Goal: Task Accomplishment & Management: Complete application form

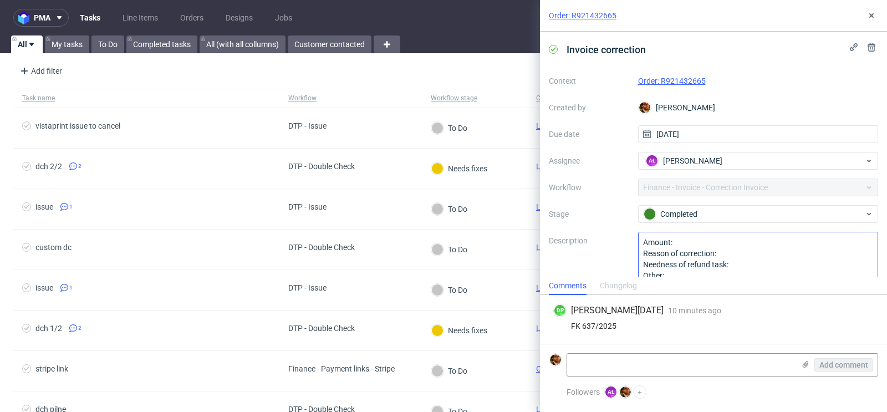
scroll to position [1, 0]
click at [867, 16] on icon at bounding box center [871, 15] width 9 height 9
click at [503, 61] on div "Add filter Hide filters Clear all" at bounding box center [443, 71] width 887 height 27
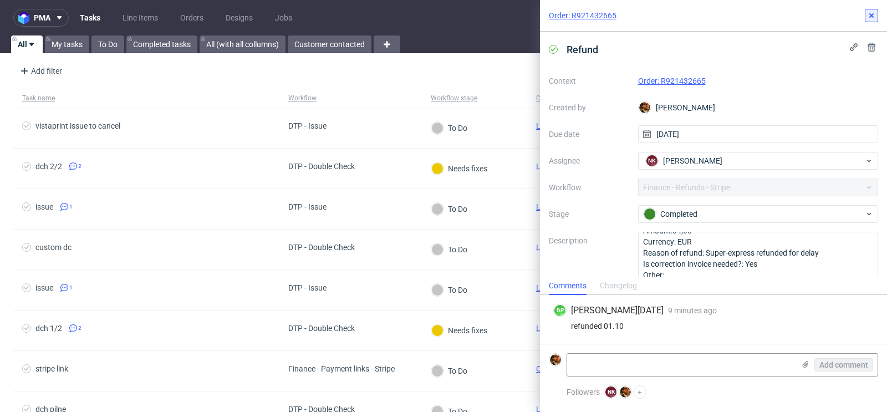
click at [877, 19] on button at bounding box center [871, 15] width 13 height 13
click at [870, 13] on icon at bounding box center [871, 15] width 9 height 9
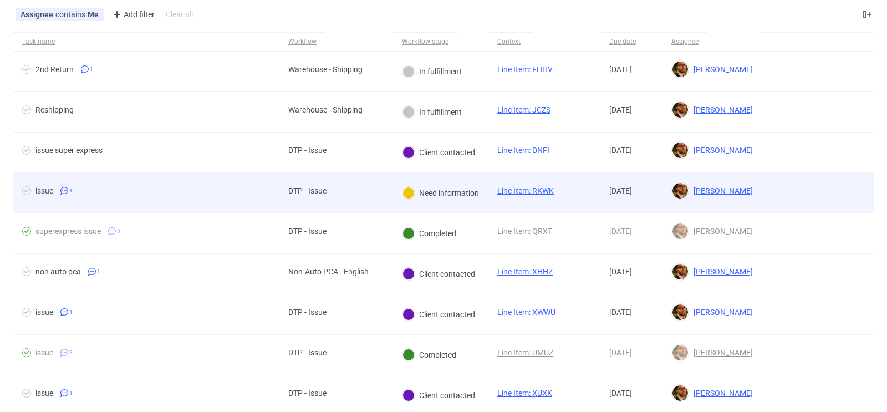
scroll to position [62, 0]
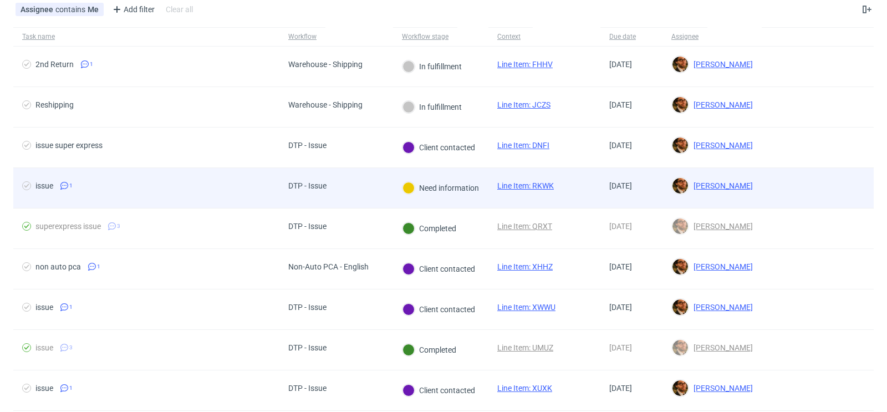
click at [781, 192] on div at bounding box center [818, 188] width 112 height 40
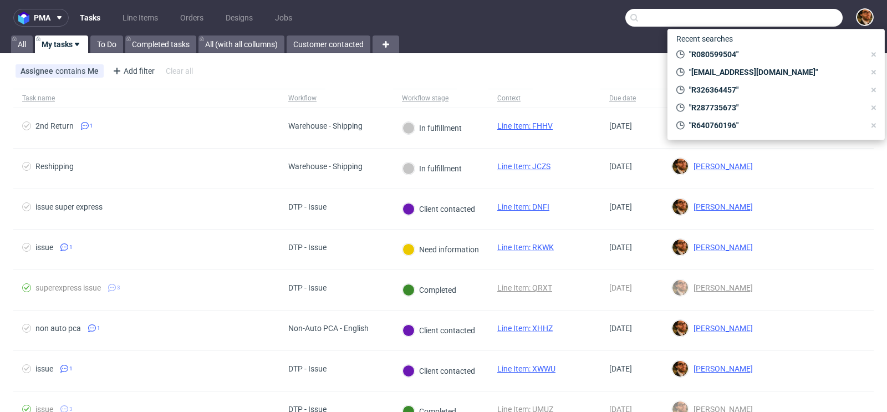
click at [785, 24] on input "text" at bounding box center [733, 18] width 217 height 18
paste input "R156161821"
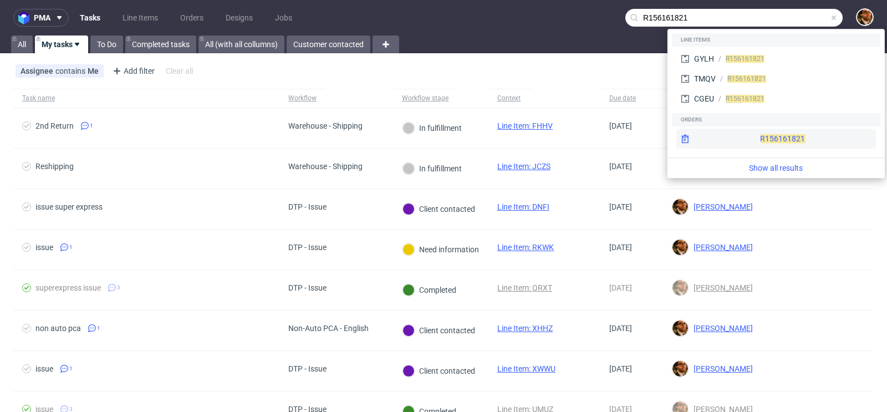
type input "R156161821"
click at [766, 133] on div "R156161821" at bounding box center [776, 139] width 200 height 20
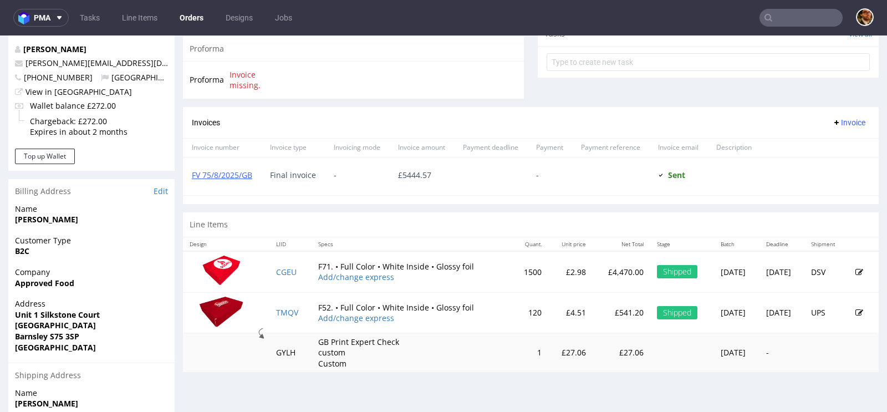
scroll to position [413, 0]
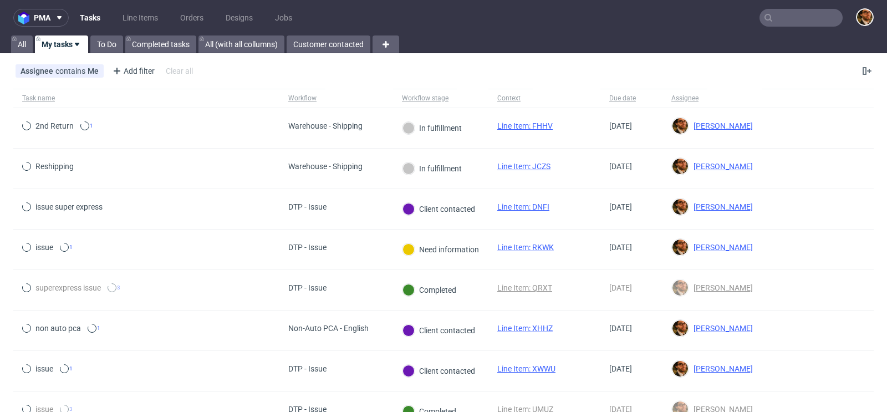
click at [773, 15] on input "text" at bounding box center [801, 18] width 83 height 18
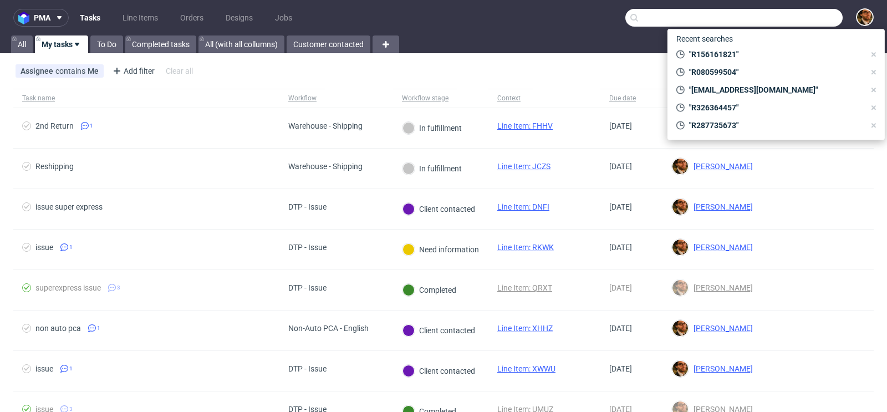
paste input "R156161821"
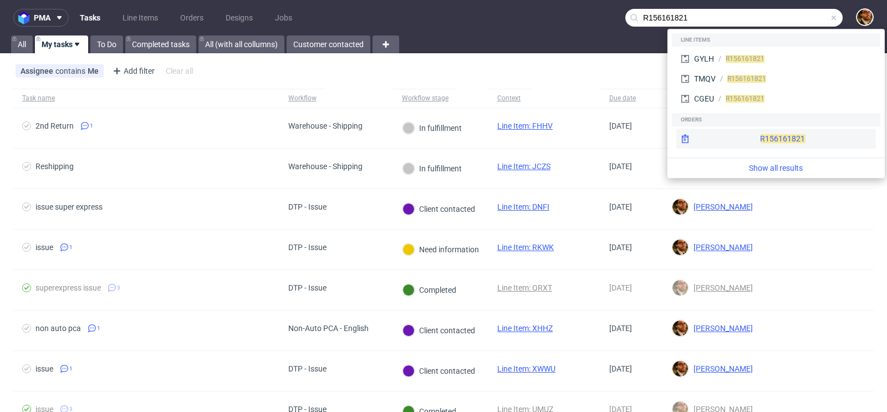
type input "R156161821"
click at [758, 129] on div "R156161821" at bounding box center [776, 139] width 200 height 20
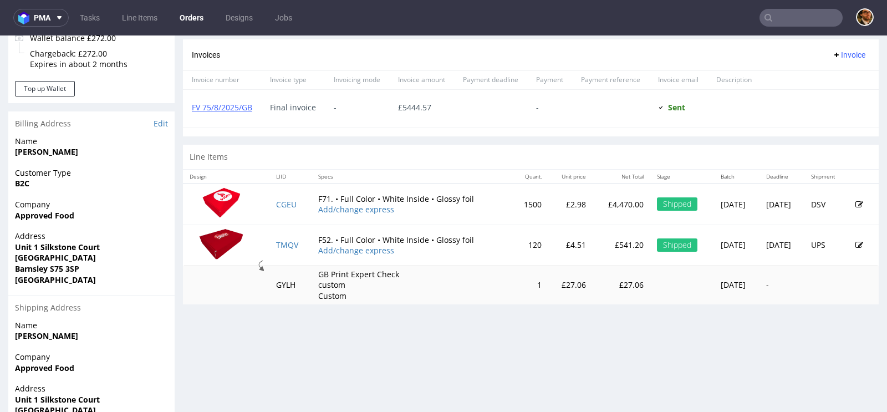
scroll to position [548, 0]
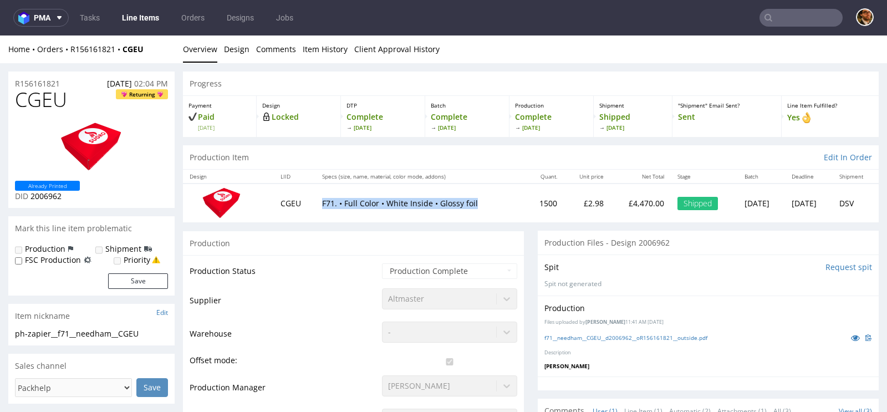
drag, startPoint x: 474, startPoint y: 205, endPoint x: 304, endPoint y: 205, distance: 169.1
click at [304, 205] on tr "CGEU F71. • Full Color • White Inside • Glossy foil 1500 £2.98 £4,470.00 Shippe…" at bounding box center [531, 203] width 696 height 38
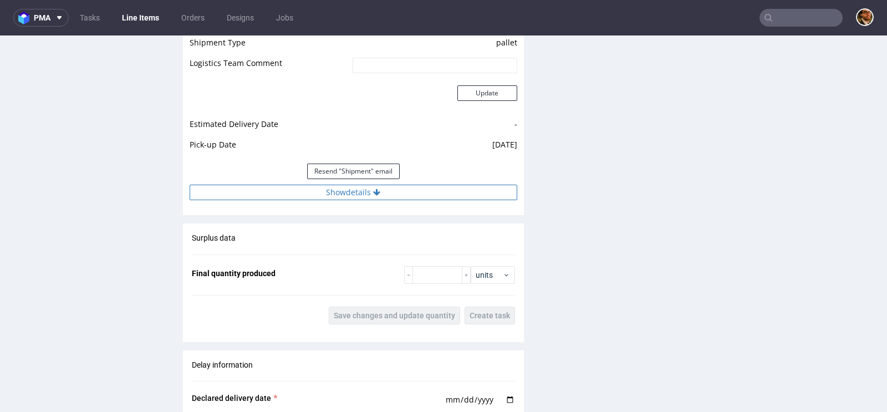
click at [366, 187] on button "Show details" at bounding box center [354, 193] width 328 height 16
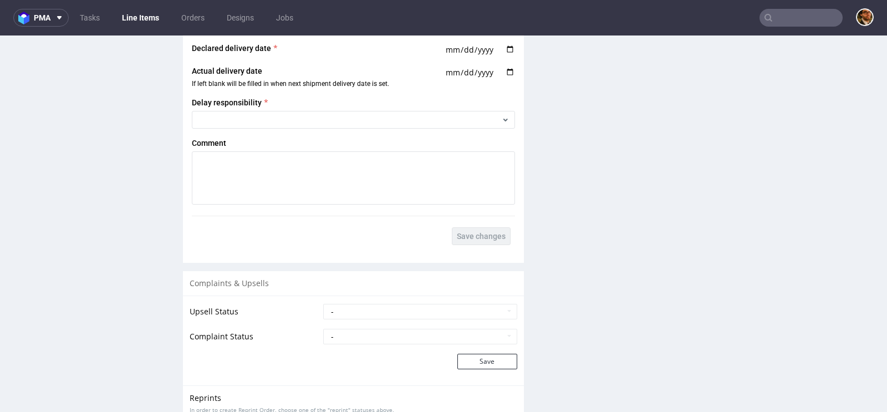
scroll to position [1760, 0]
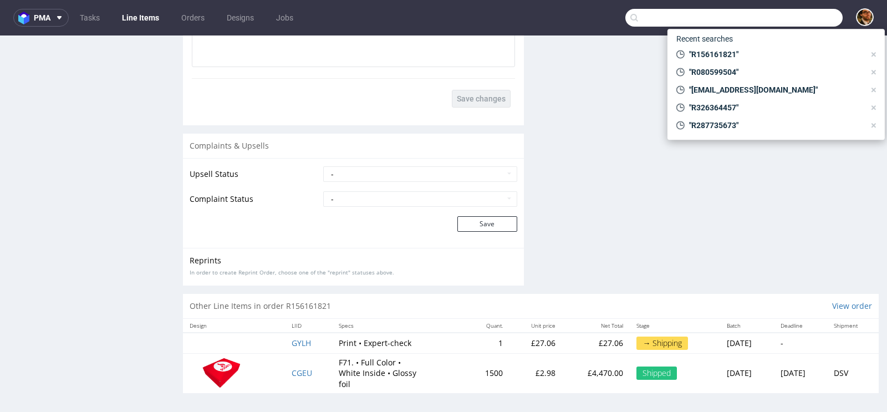
click at [782, 21] on input "text" at bounding box center [733, 18] width 217 height 18
paste input "R715056719"
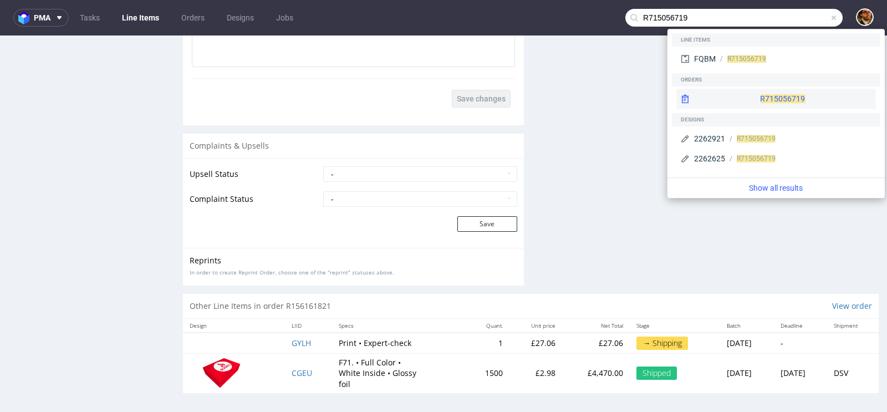
type input "R715056719"
click at [760, 94] on div "R715056719" at bounding box center [776, 99] width 200 height 20
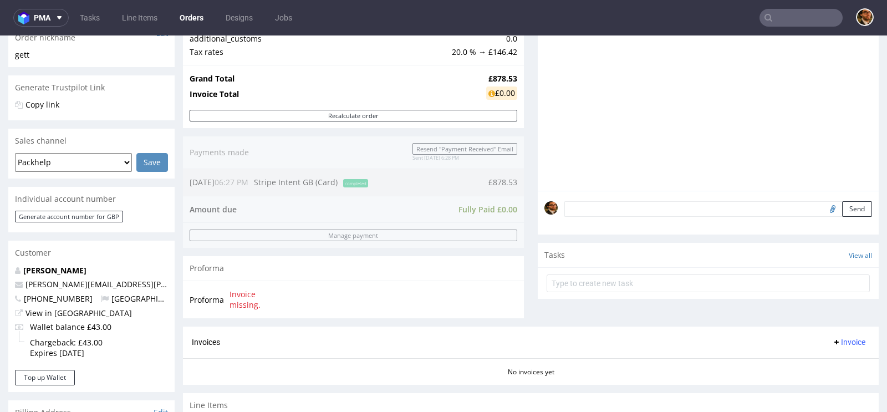
scroll to position [195, 0]
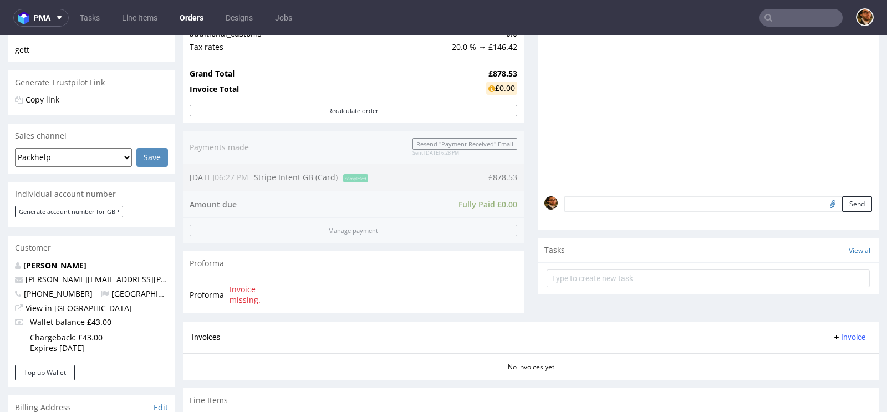
click at [439, 155] on div "Order summary 1 Line Item (Net Total) 732.11 Add promo code Apply additional_cu…" at bounding box center [353, 135] width 341 height 371
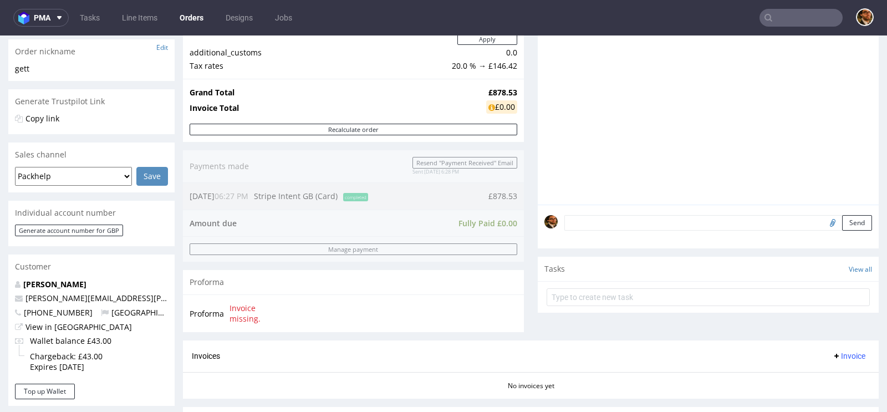
scroll to position [207, 0]
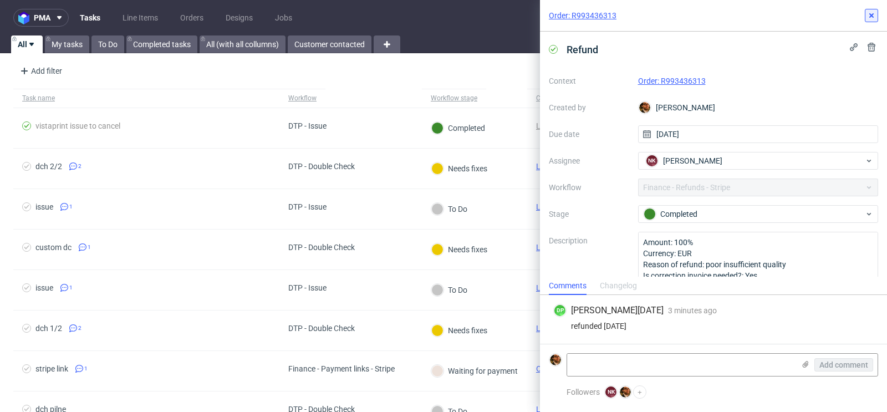
click at [875, 20] on button at bounding box center [871, 15] width 13 height 13
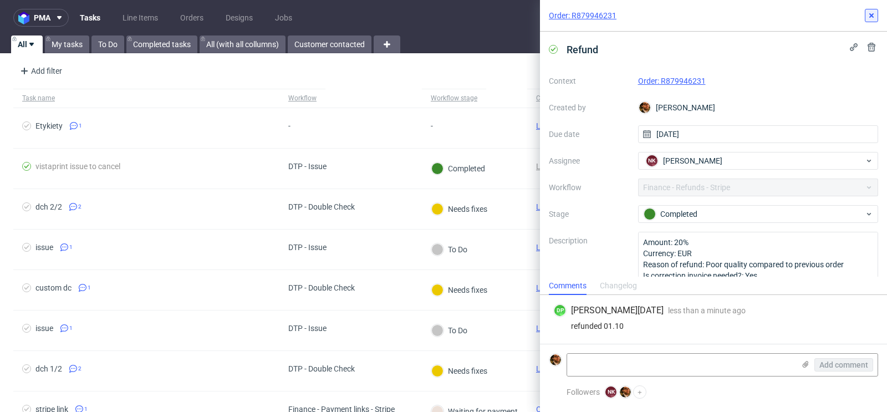
click at [872, 12] on icon at bounding box center [871, 15] width 9 height 9
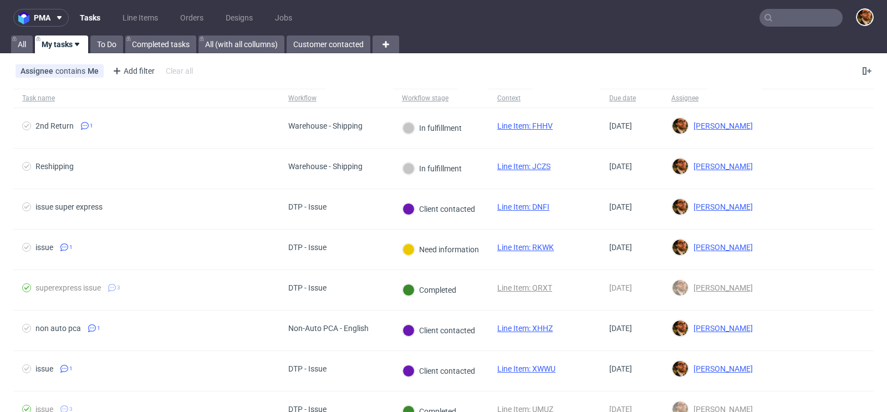
click at [778, 23] on input "text" at bounding box center [801, 18] width 83 height 18
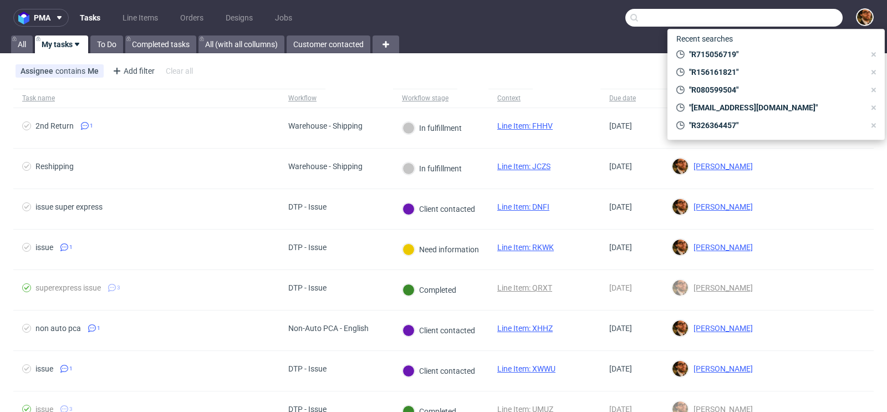
paste input "R715056719"
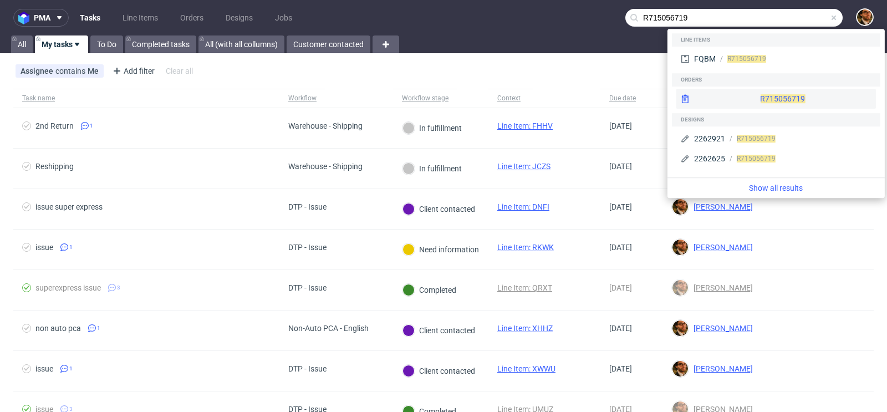
type input "R715056719"
click at [756, 93] on div "R715056719" at bounding box center [776, 99] width 200 height 20
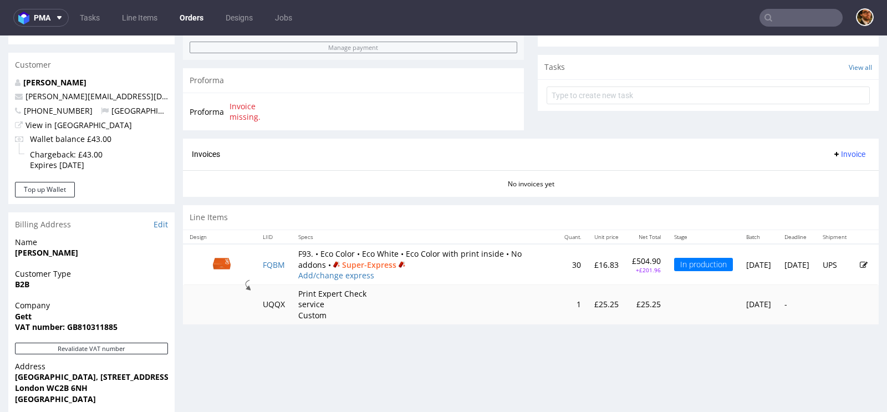
scroll to position [375, 0]
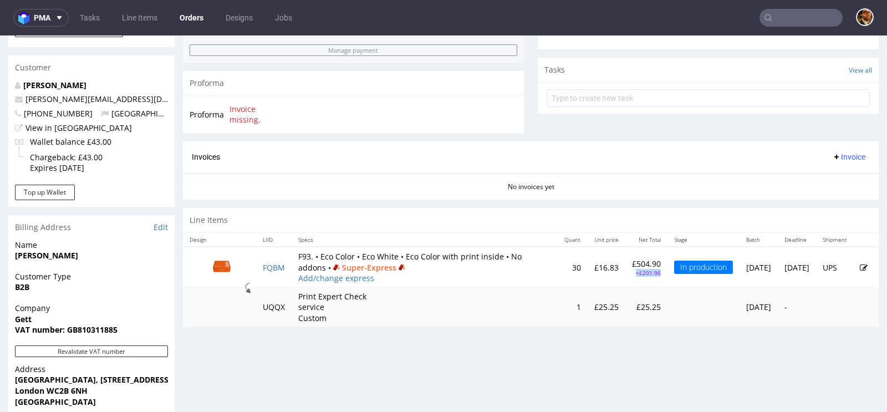
drag, startPoint x: 614, startPoint y: 270, endPoint x: 587, endPoint y: 270, distance: 27.7
click at [625, 270] on td "£504.90 +£201.96" at bounding box center [646, 267] width 42 height 41
copy p "+£201.96"
click at [352, 276] on link "Add/change express" at bounding box center [336, 278] width 76 height 11
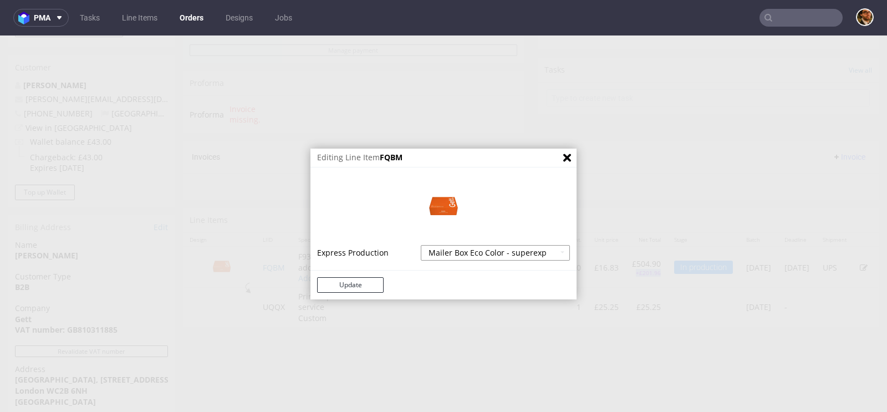
click at [493, 253] on select "Mailer Box Eco Color - express - 20% Mailer Box Eco Color - superexpress - 40%" at bounding box center [495, 253] width 149 height 16
select select
click at [421, 245] on select "Mailer Box Eco Color - express - 20% Mailer Box Eco Color - superexpress - 40%" at bounding box center [495, 253] width 149 height 16
click at [563, 157] on icon "Close" at bounding box center [567, 158] width 8 height 8
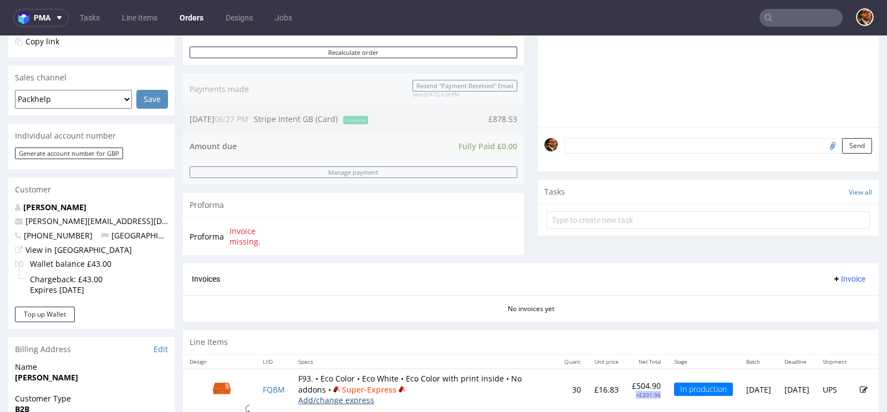
scroll to position [289, 0]
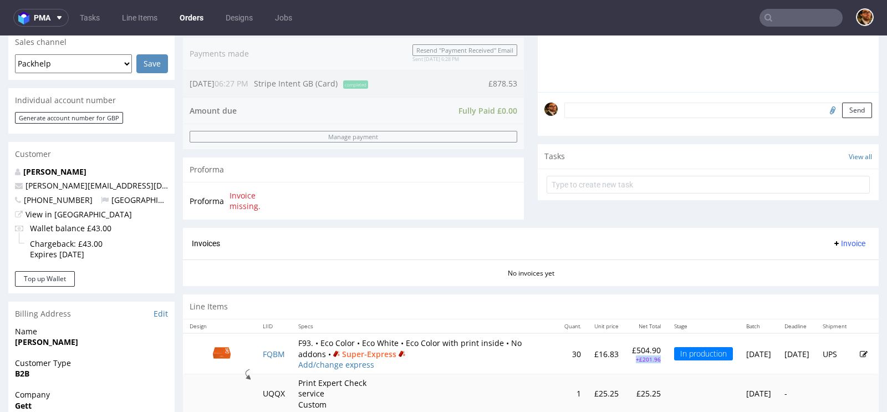
click at [625, 362] on td "£504.90 +£201.96" at bounding box center [646, 353] width 42 height 41
drag, startPoint x: 615, startPoint y: 358, endPoint x: 584, endPoint y: 358, distance: 31.0
click at [625, 358] on td "£504.90 +£201.96" at bounding box center [646, 353] width 42 height 41
copy p "+£201.96"
click at [632, 355] on p "+£201.96" at bounding box center [646, 359] width 29 height 8
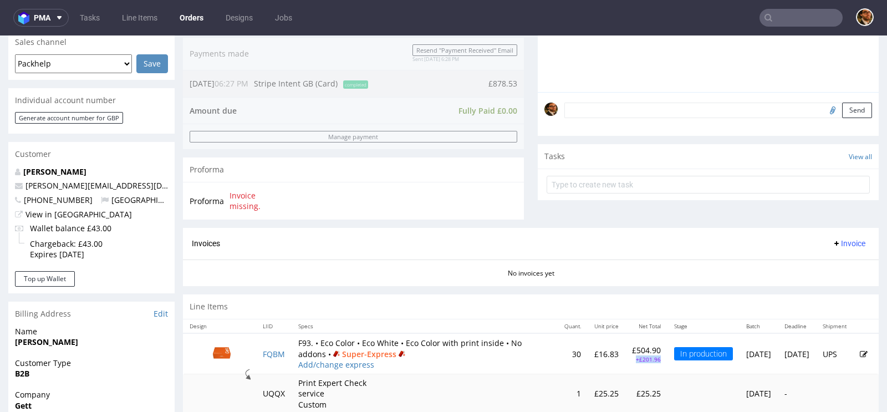
drag, startPoint x: 617, startPoint y: 357, endPoint x: 585, endPoint y: 357, distance: 32.2
click at [625, 357] on td "£504.90 +£201.96" at bounding box center [646, 353] width 42 height 41
copy p "+£201.96"
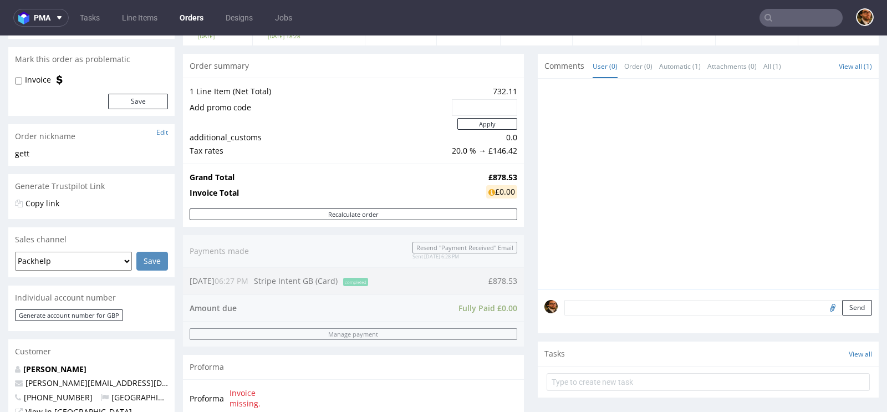
scroll to position [106, 0]
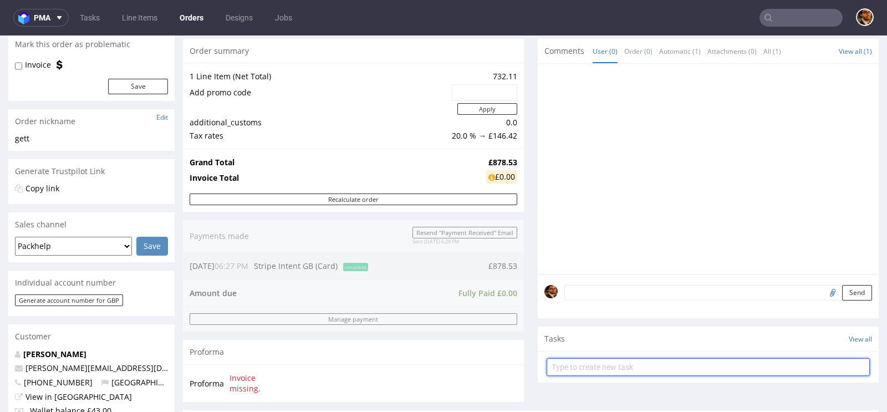
click at [567, 358] on input "text" at bounding box center [708, 367] width 323 height 18
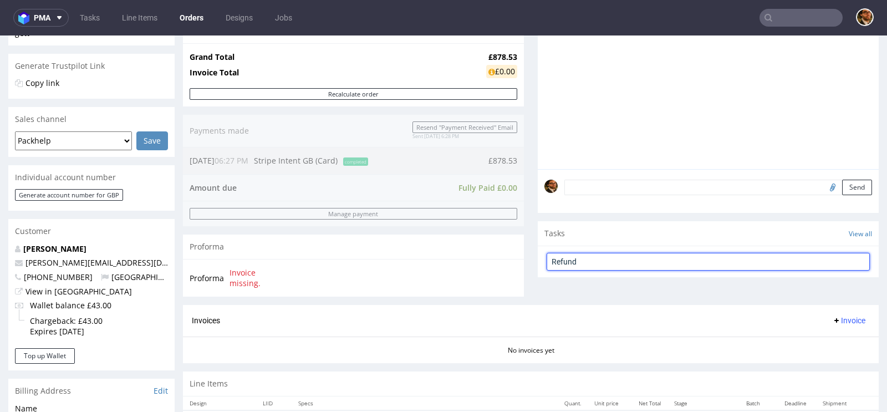
scroll to position [315, 0]
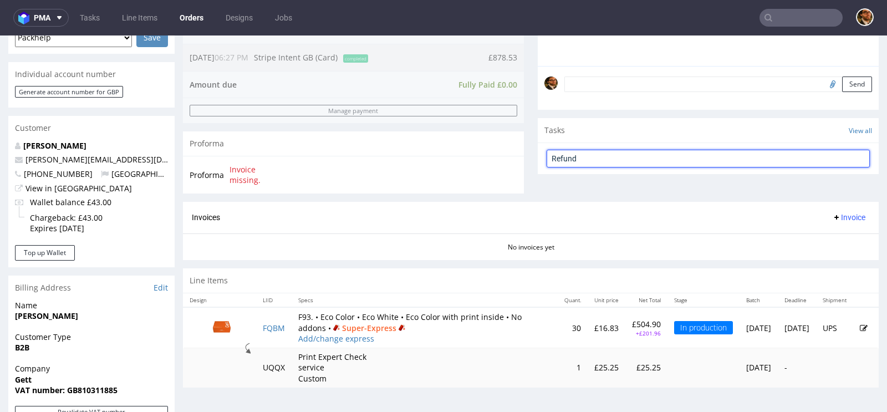
type input "Refund"
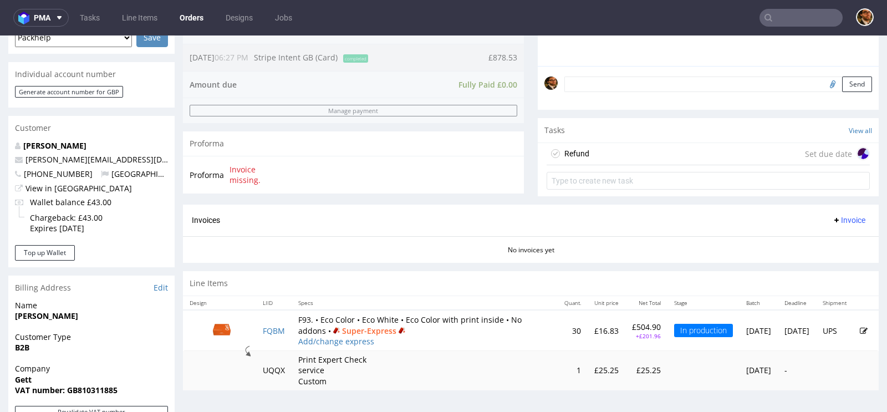
scroll to position [279, 0]
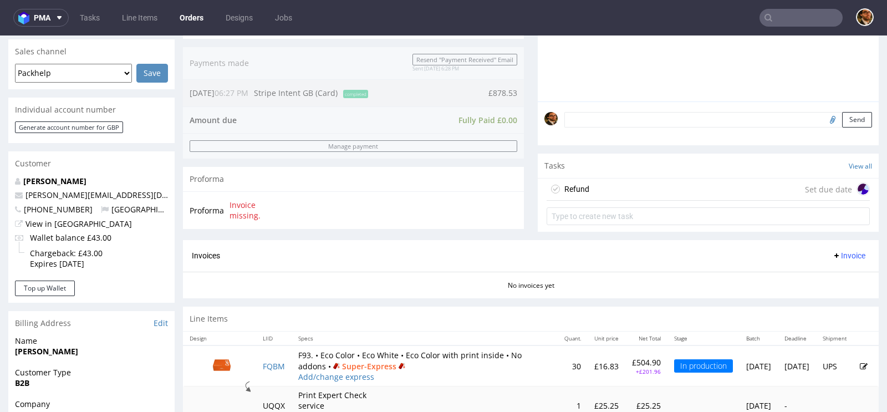
click at [604, 190] on div "Refund Set due date" at bounding box center [708, 190] width 323 height 22
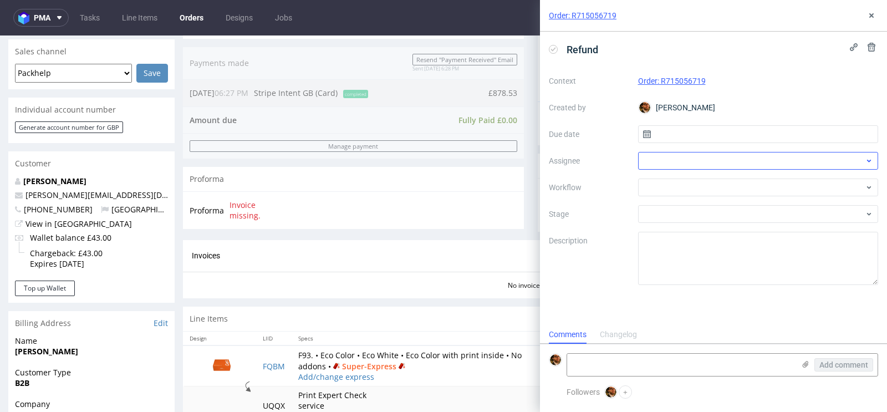
scroll to position [9, 0]
click at [699, 138] on input "text" at bounding box center [758, 134] width 241 height 18
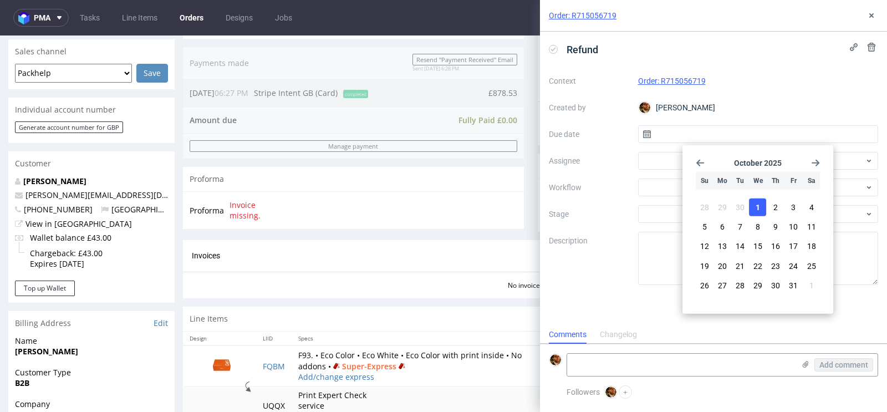
click at [758, 202] on span "1" at bounding box center [758, 207] width 4 height 11
type input "[DATE]"
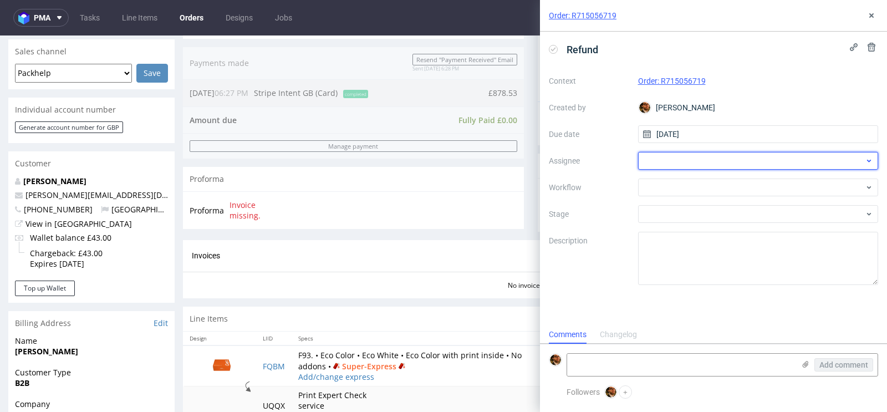
click at [690, 160] on div at bounding box center [758, 161] width 241 height 18
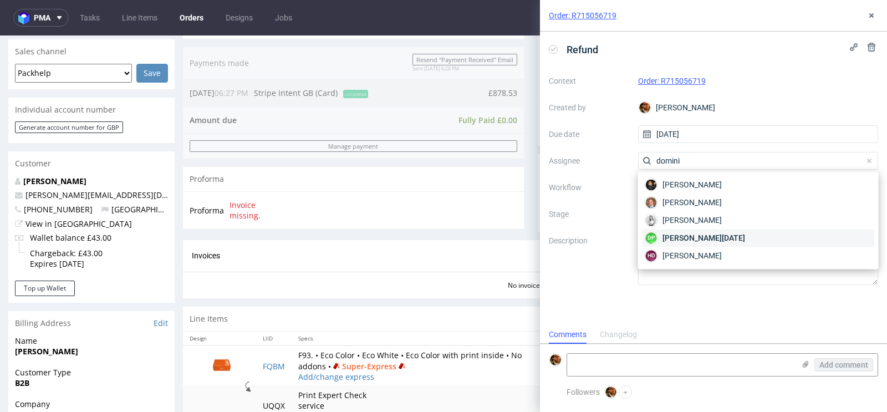
type input "domini"
click at [684, 238] on span "[PERSON_NAME]" at bounding box center [704, 237] width 83 height 11
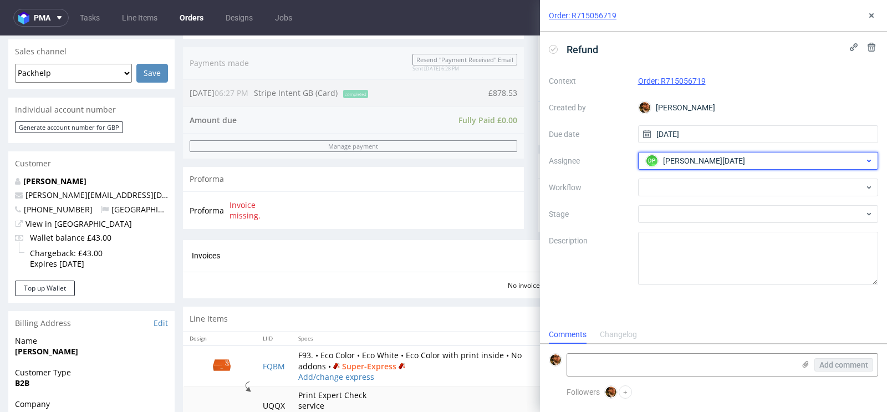
click at [712, 159] on span "[PERSON_NAME]" at bounding box center [704, 160] width 82 height 11
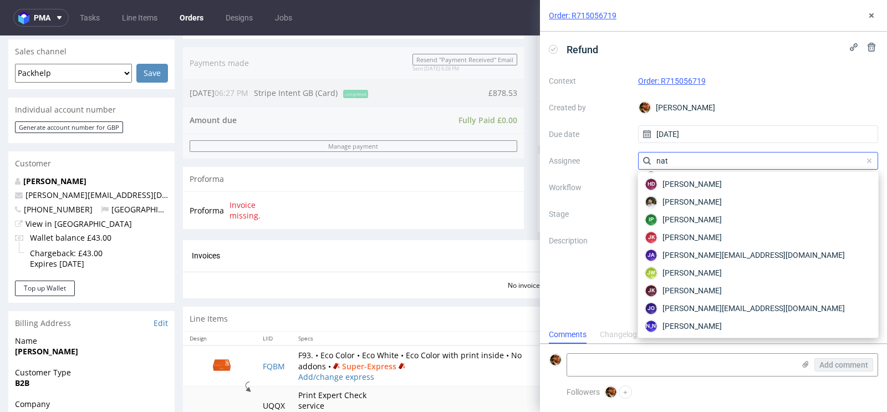
scroll to position [0, 0]
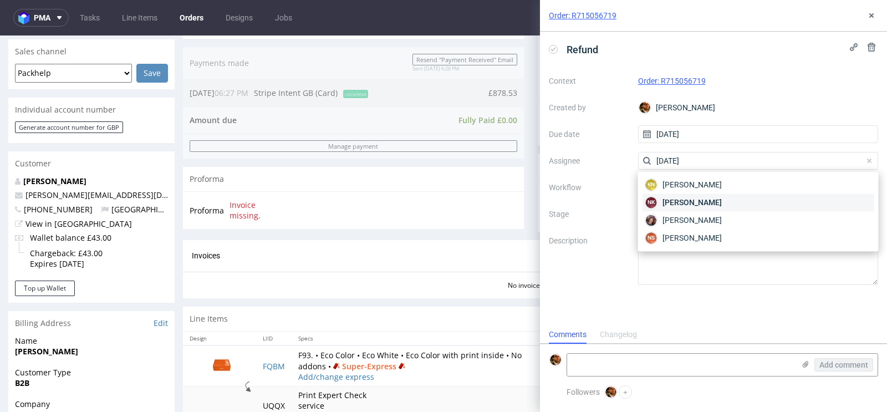
type input "natal"
click at [710, 202] on span "[PERSON_NAME]" at bounding box center [692, 202] width 59 height 11
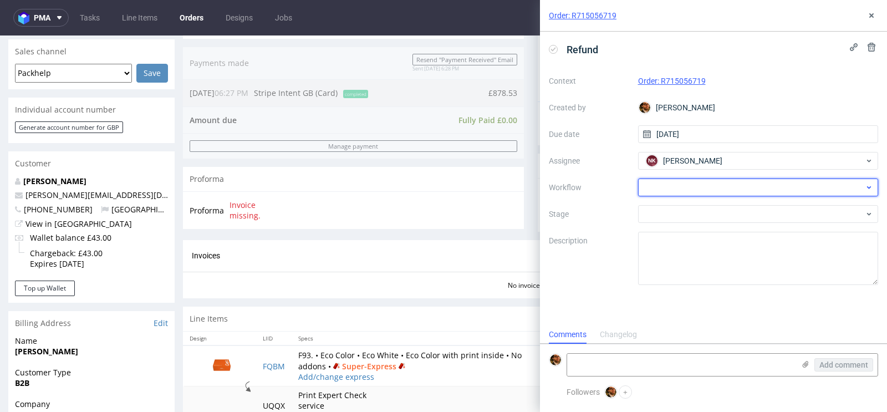
click at [695, 189] on div at bounding box center [758, 188] width 241 height 18
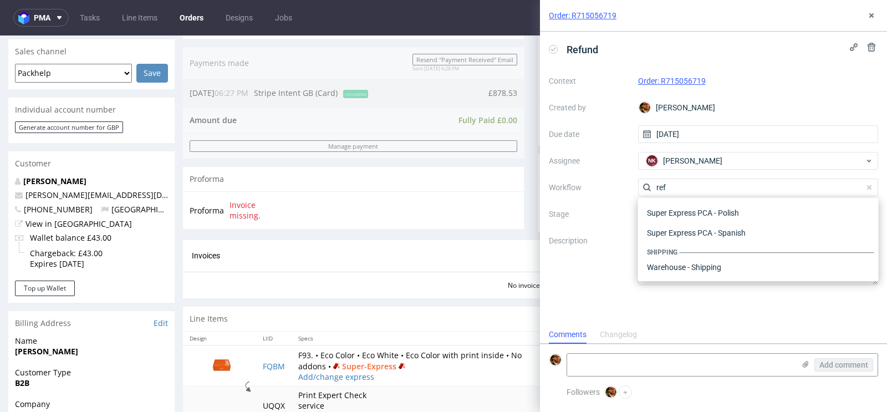
scroll to position [59, 0]
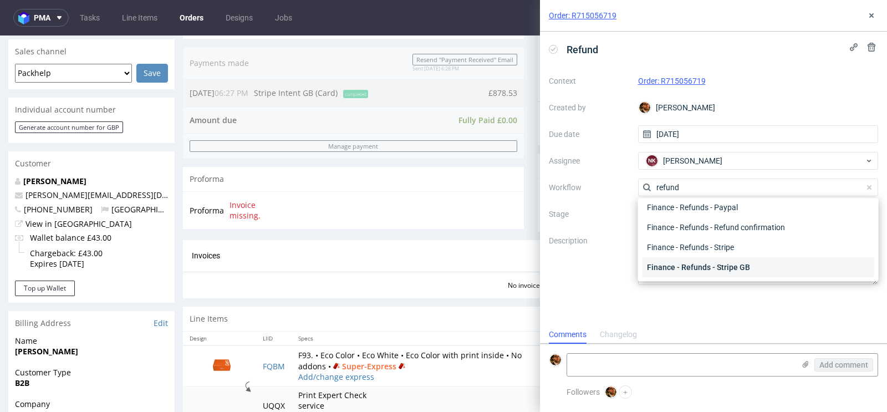
type input "refund"
click at [710, 264] on div "Finance - Refunds - Stripe GB" at bounding box center [759, 267] width 232 height 20
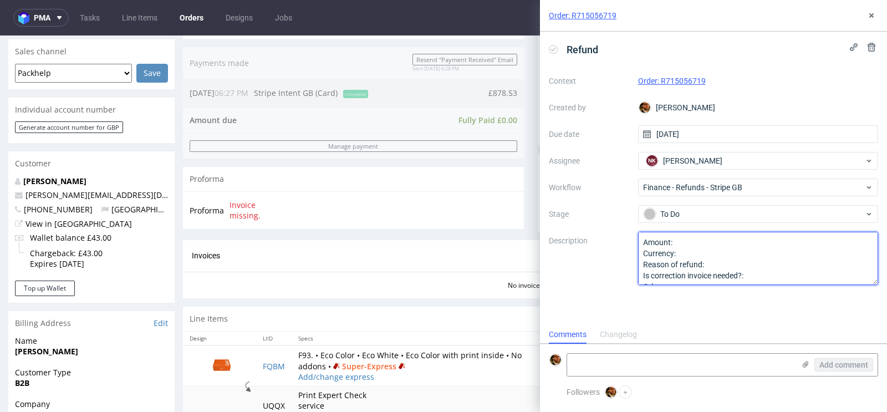
click at [701, 243] on textarea "Amount: Currency: Reason of refund: Is correction invoice needed?: Other:" at bounding box center [758, 258] width 241 height 53
paste textarea "242.35"
click at [676, 243] on textarea "Amount: Currency: Reason of refund: Is correction invoice needed?: Other:" at bounding box center [758, 258] width 241 height 53
click at [678, 253] on textarea "Amount: Currency: Reason of refund: Is correction invoice needed?: Other:" at bounding box center [758, 258] width 241 height 53
type textarea "Amount: 242.35 Currency: G Reason of refund: Is correction invoice needed?: Oth…"
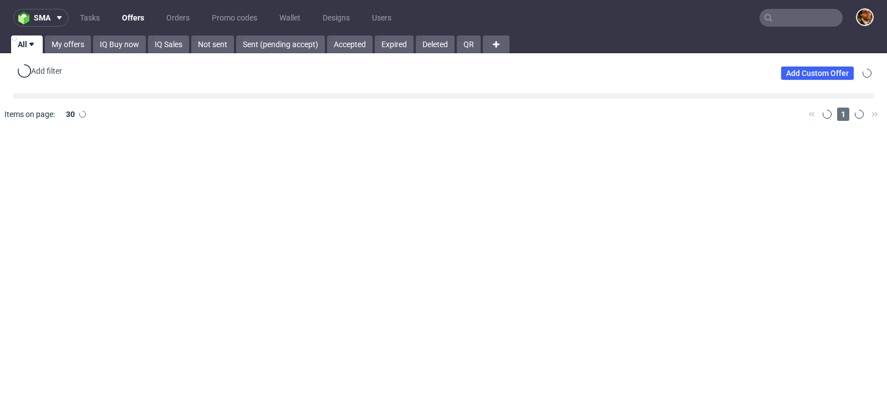
click at [790, 23] on input "text" at bounding box center [801, 18] width 83 height 18
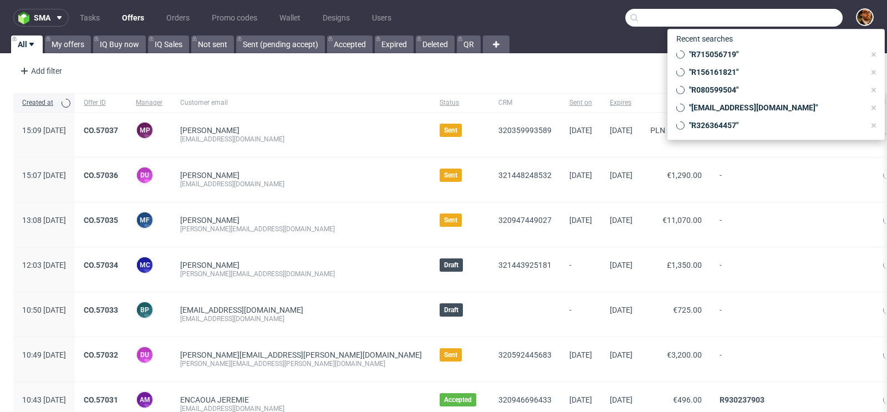
paste input "R715056719"
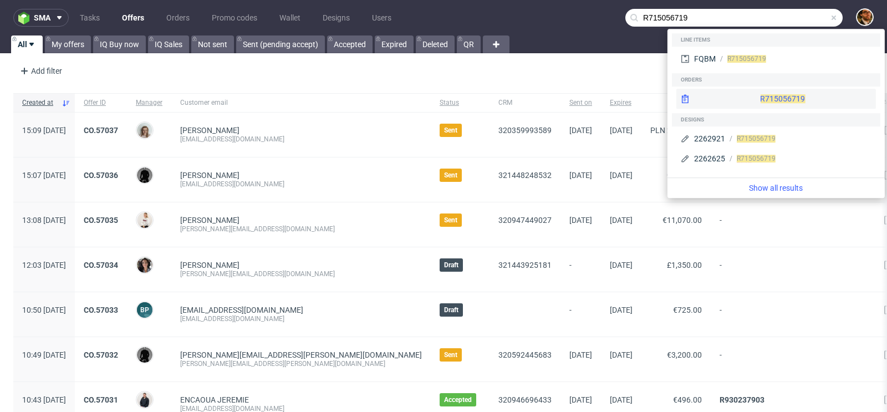
type input "R715056719"
click at [783, 100] on div "R715056719" at bounding box center [776, 99] width 200 height 20
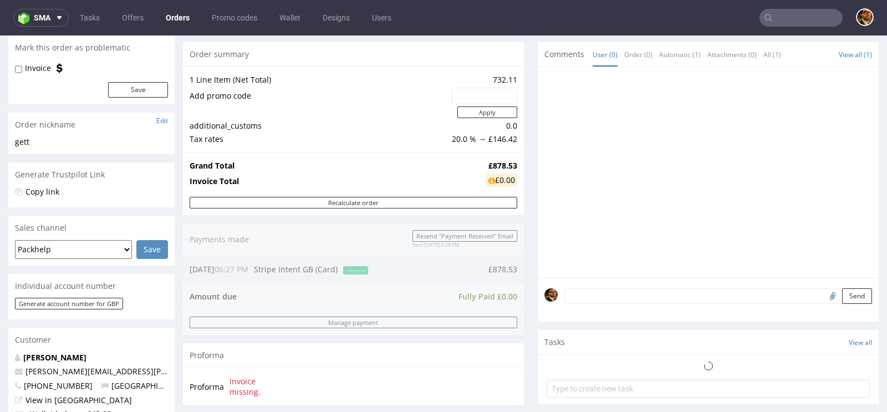
scroll to position [270, 0]
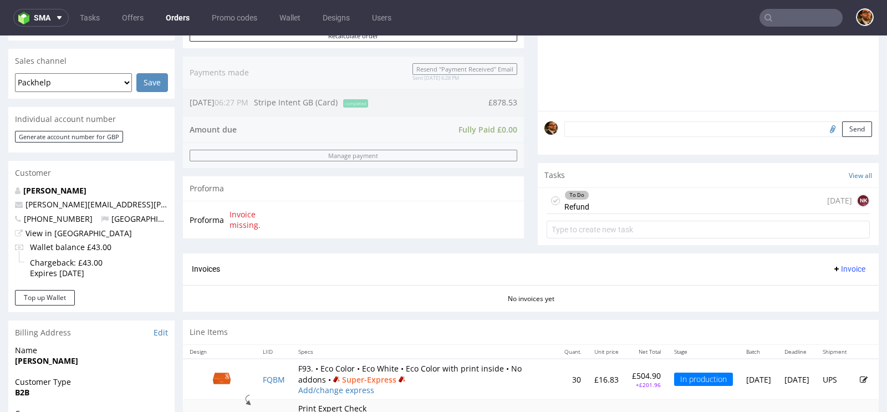
click at [650, 211] on div "To Do Refund [DATE] NK" at bounding box center [708, 201] width 323 height 26
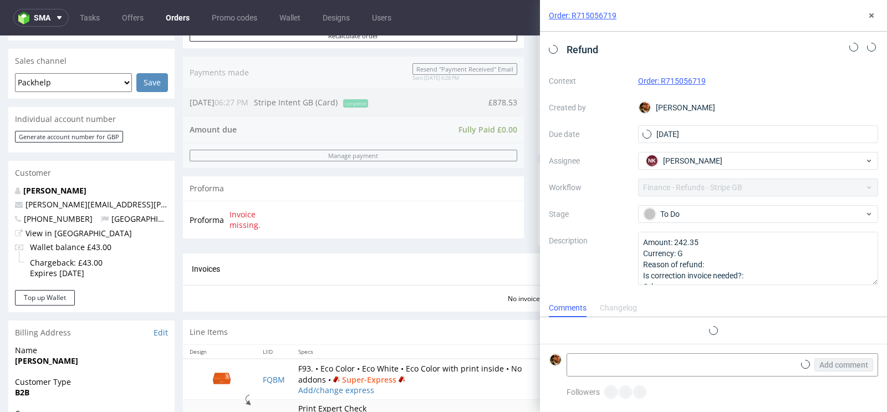
scroll to position [9, 0]
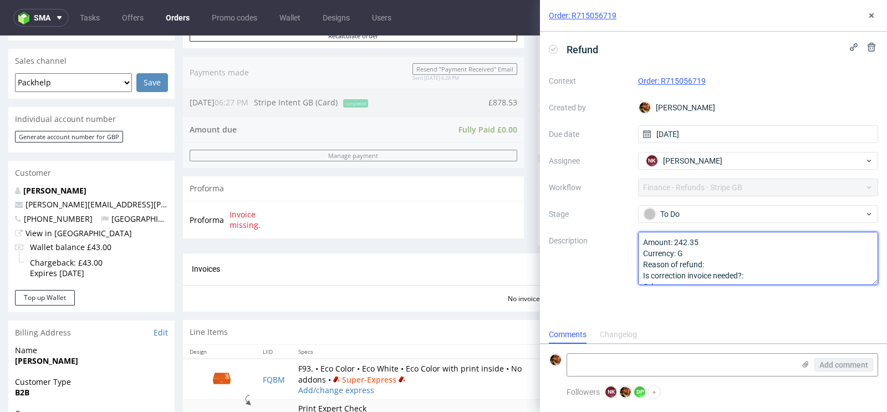
click at [714, 254] on textarea "Amount: 242.35 Currency: G Reason of refund: Is correction invoice needed?: Oth…" at bounding box center [758, 258] width 241 height 53
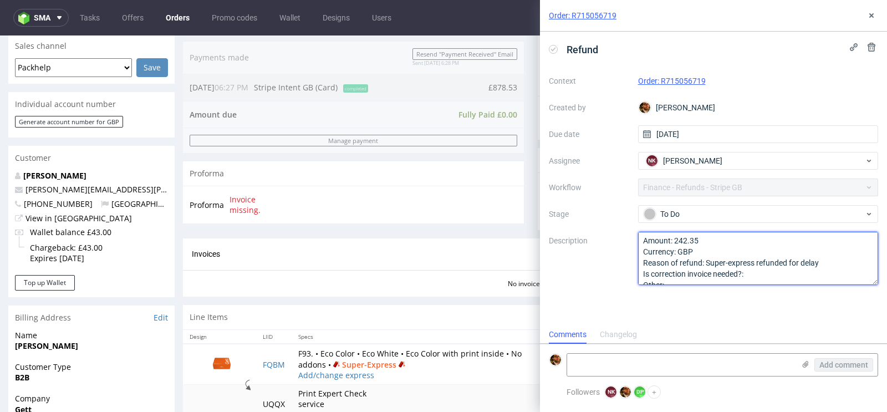
scroll to position [284, 0]
click at [767, 273] on textarea "Amount: 242.35 Currency: G Reason of refund: Is correction invoice needed?: Oth…" at bounding box center [758, 258] width 241 height 53
click at [711, 240] on textarea "Amount: 242.35 Currency: G Reason of refund: Is correction invoice needed?: Oth…" at bounding box center [758, 258] width 241 height 53
click at [688, 277] on textarea "Amount: 242.35 Currency: GBP Reason of refund: Super-express refunded for delay…" at bounding box center [758, 258] width 241 height 53
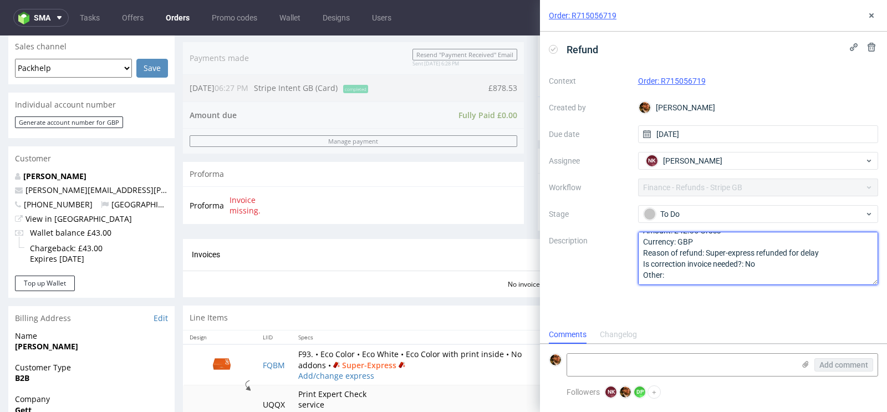
scroll to position [0, 0]
type textarea "Amount: 242.35 Gross Currency: GBP Reason of refund: Super-express refunded for…"
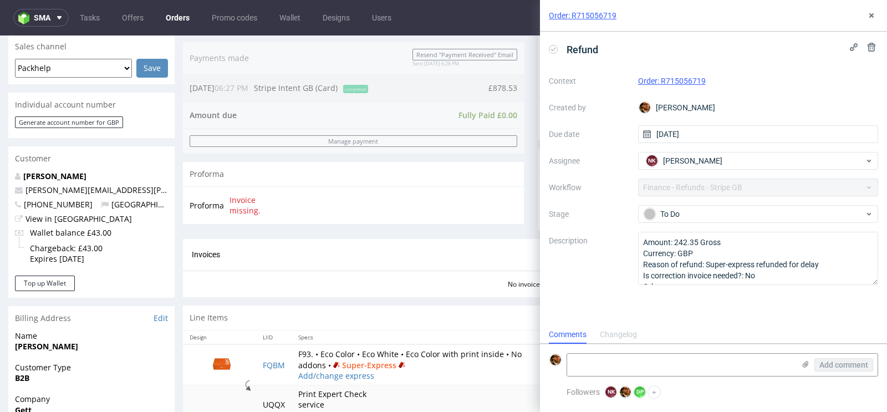
click at [598, 274] on label "Description" at bounding box center [589, 258] width 80 height 49
click at [868, 14] on icon at bounding box center [871, 15] width 9 height 9
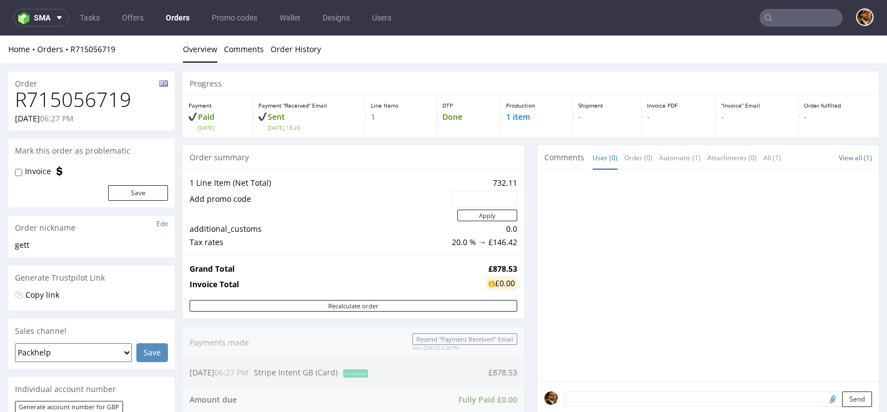
scroll to position [240, 0]
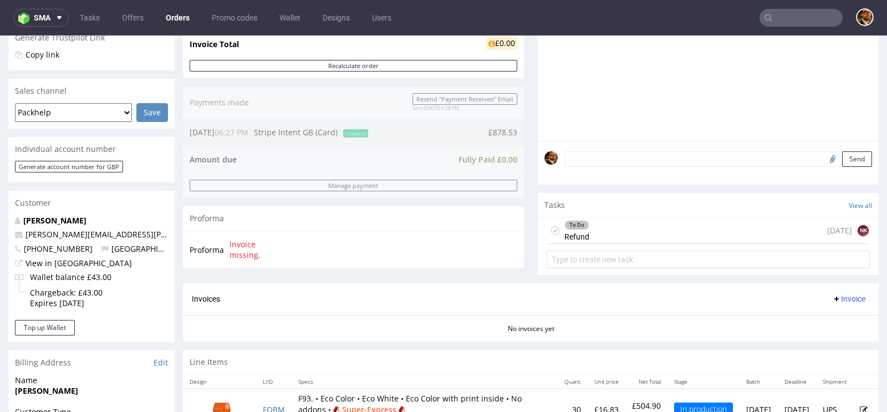
click at [680, 230] on div "To Do Refund [DATE] NK" at bounding box center [708, 231] width 323 height 26
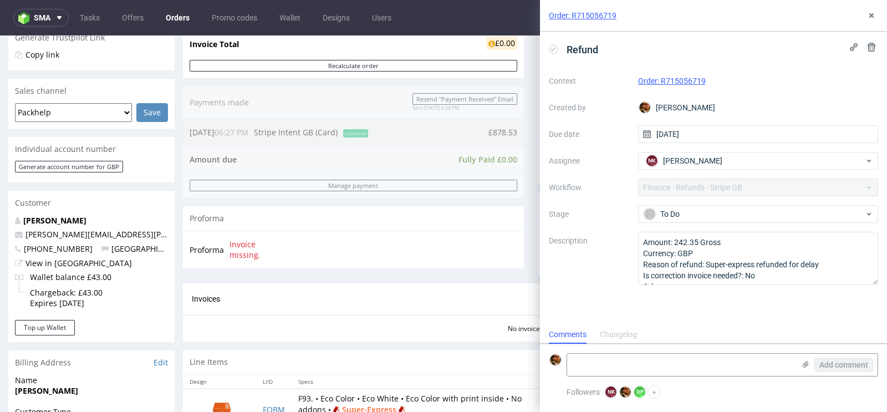
scroll to position [9, 0]
